Goal: Task Accomplishment & Management: Use online tool/utility

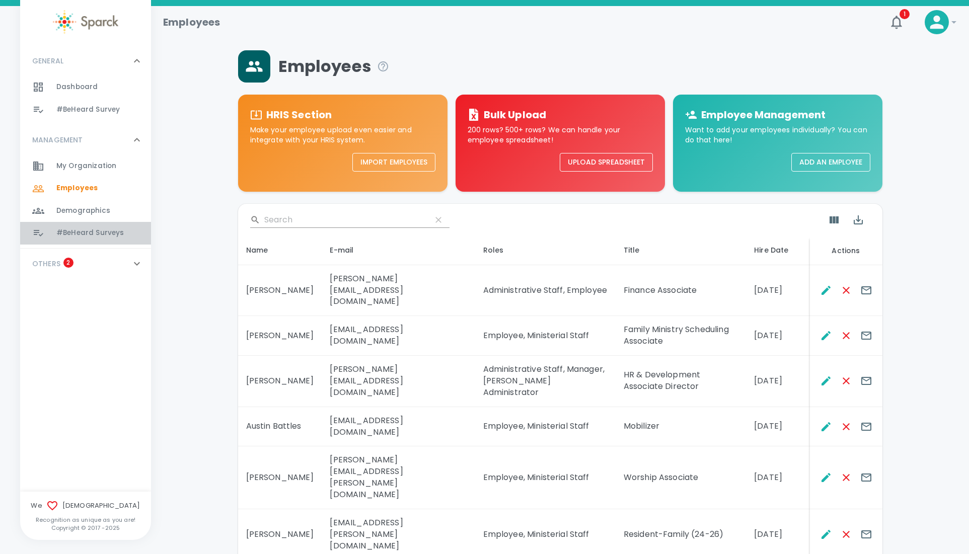
click at [112, 232] on span "#BeHeard Surveys" at bounding box center [89, 233] width 67 height 10
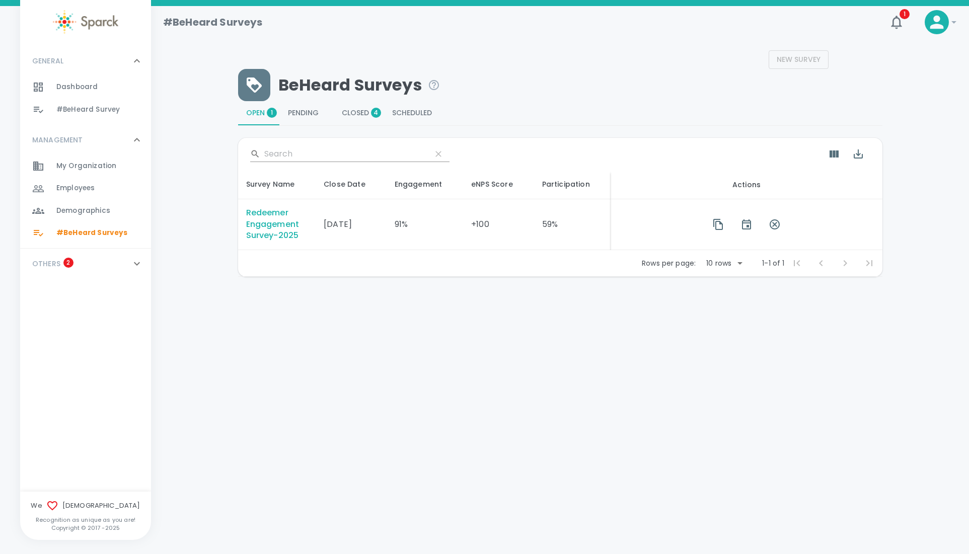
click at [278, 223] on div "Redeemer Engagement Survey-2025" at bounding box center [277, 224] width 62 height 35
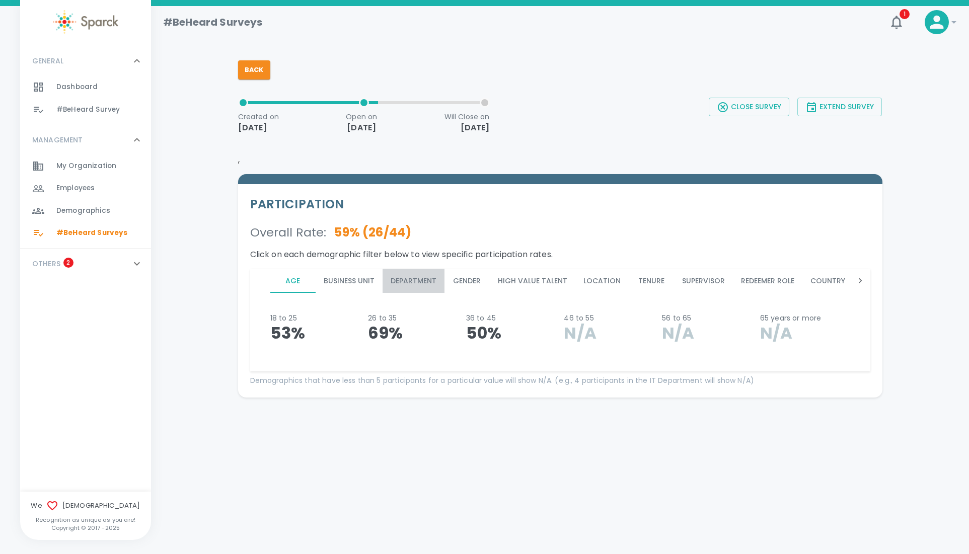
click at [408, 279] on button "Department" at bounding box center [414, 281] width 62 height 24
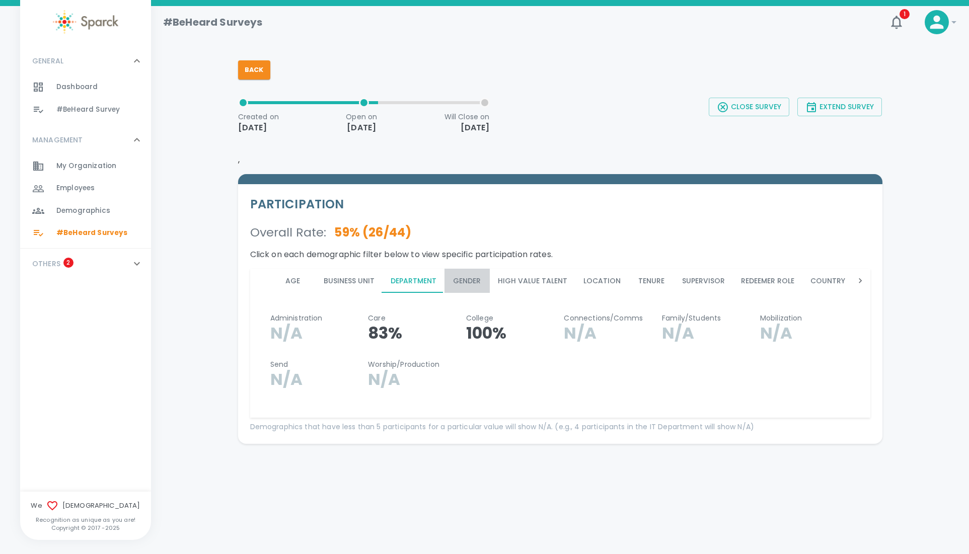
click at [470, 281] on button "Gender" at bounding box center [467, 281] width 45 height 24
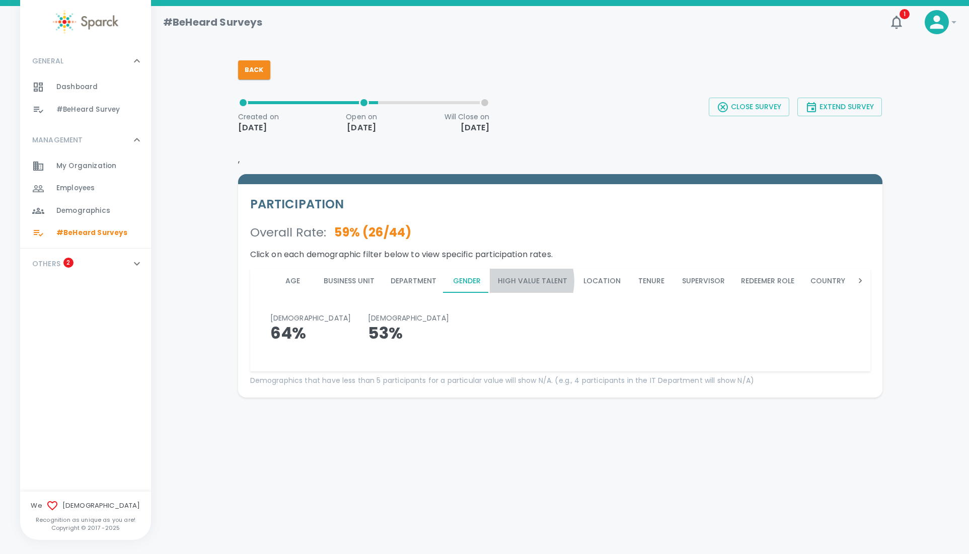
click at [515, 281] on button "High Value Talent" at bounding box center [533, 281] width 86 height 24
click at [587, 278] on button "Location" at bounding box center [601, 281] width 53 height 24
click at [651, 281] on button "Tenure" at bounding box center [651, 281] width 45 height 24
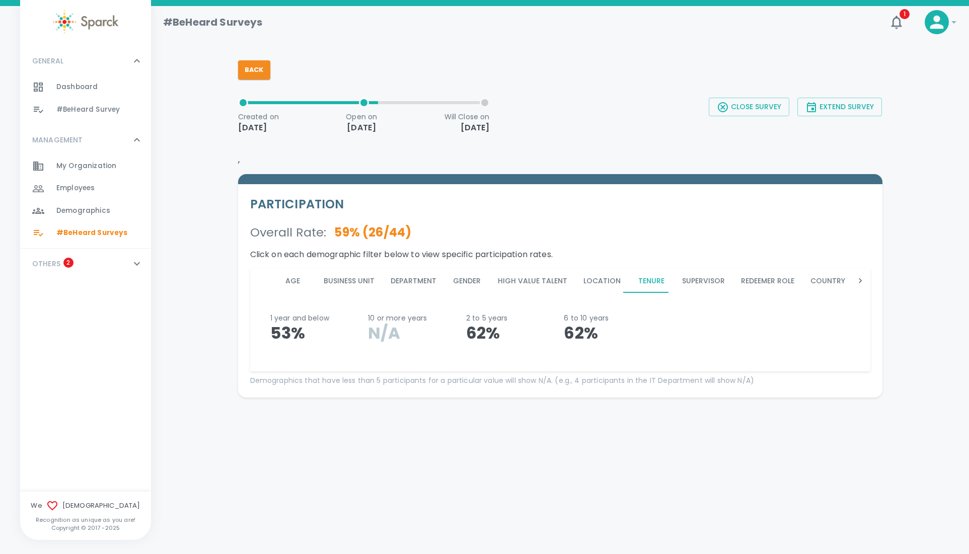
click at [694, 281] on button "Supervisor" at bounding box center [703, 281] width 59 height 24
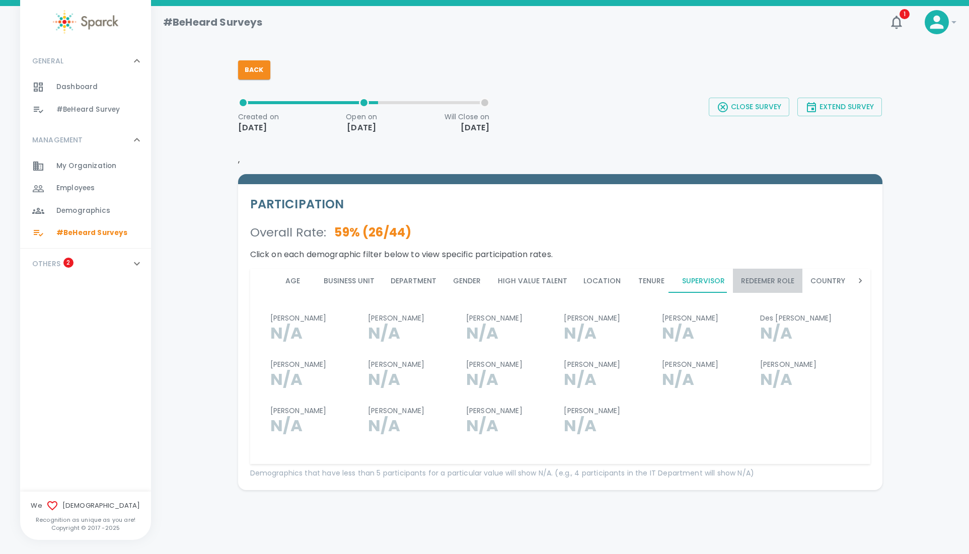
click at [746, 283] on button "Redeemer Role" at bounding box center [767, 281] width 69 height 24
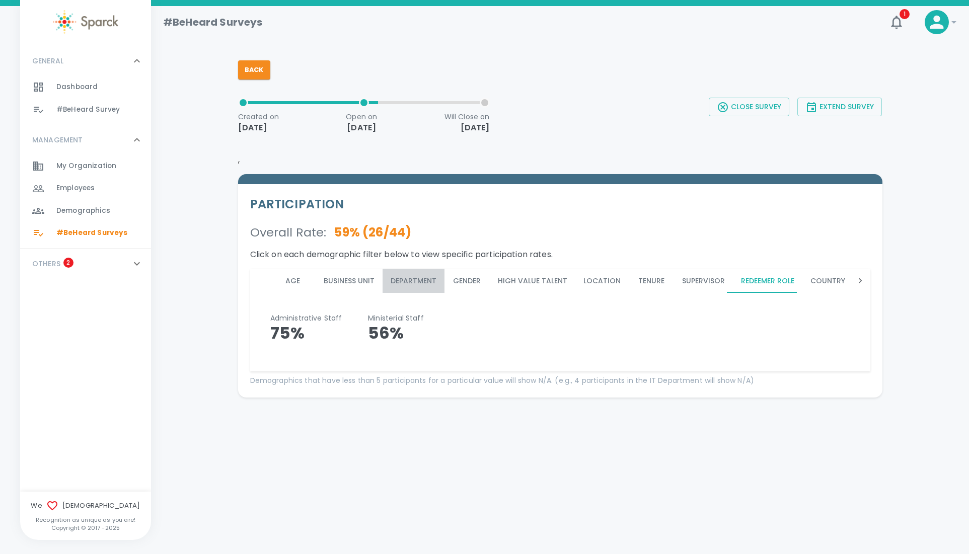
click at [403, 280] on button "Department" at bounding box center [414, 281] width 62 height 24
